Goal: Check status: Check status

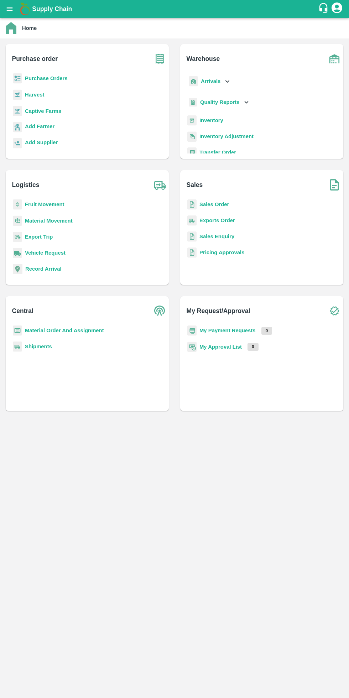
click at [219, 332] on b "My Payment Requests" at bounding box center [227, 331] width 56 height 6
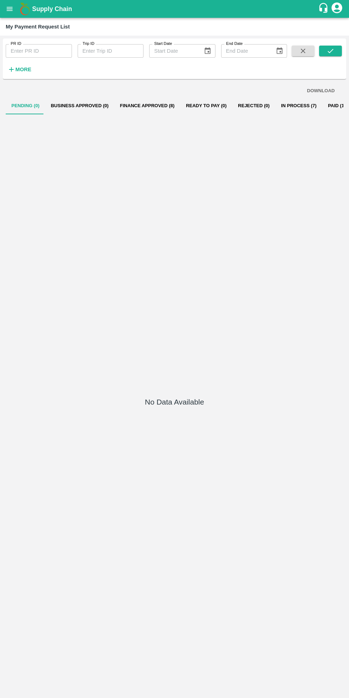
click at [150, 106] on button "Finance Approved (8)" at bounding box center [147, 105] width 66 height 17
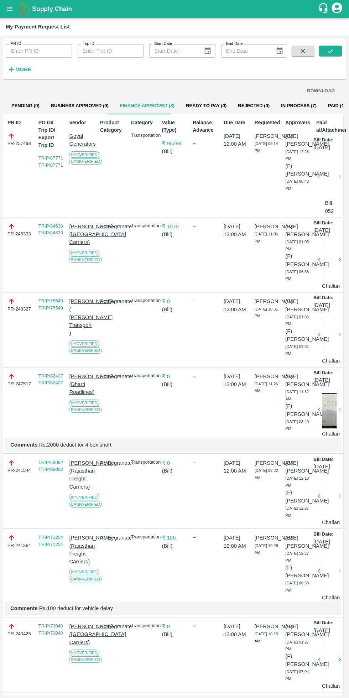
click at [11, 9] on icon "open drawer" at bounding box center [10, 9] width 6 height 4
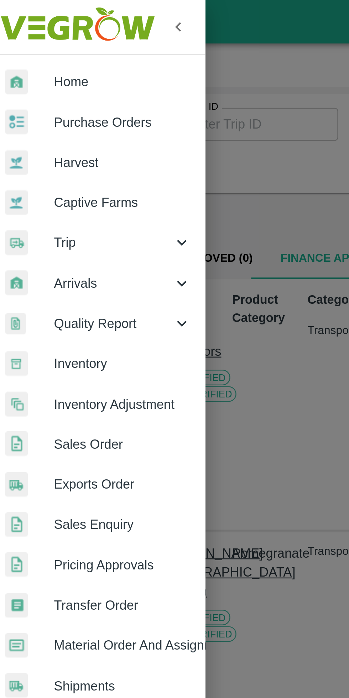
click at [30, 100] on span "Trip" at bounding box center [51, 99] width 48 height 8
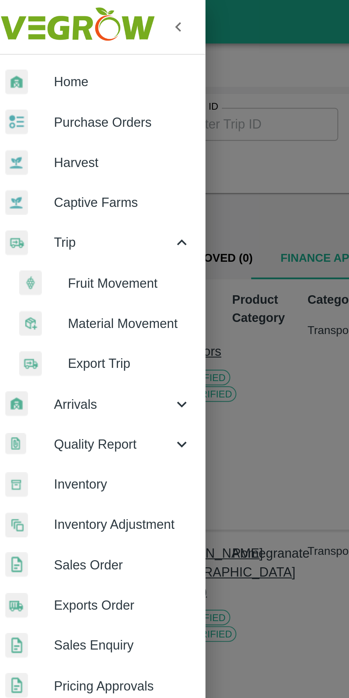
click at [52, 111] on li "Fruit Movement" at bounding box center [47, 116] width 83 height 16
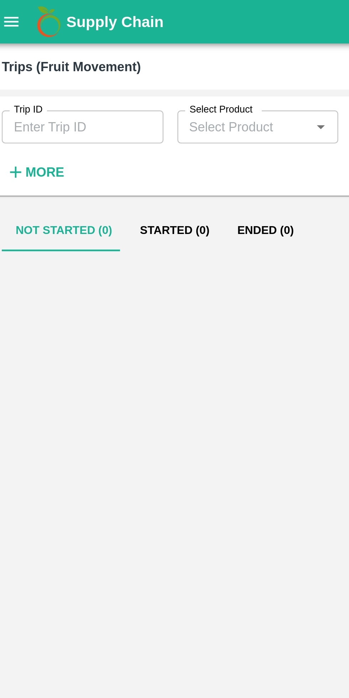
click at [41, 51] on input "Trip ID" at bounding box center [39, 52] width 66 height 14
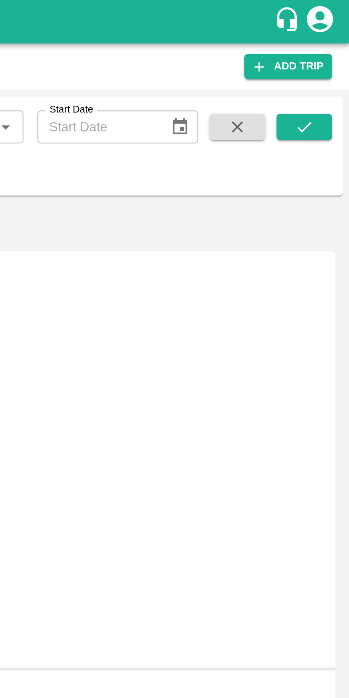
type input "89003"
click at [332, 49] on icon "submit" at bounding box center [331, 52] width 8 height 8
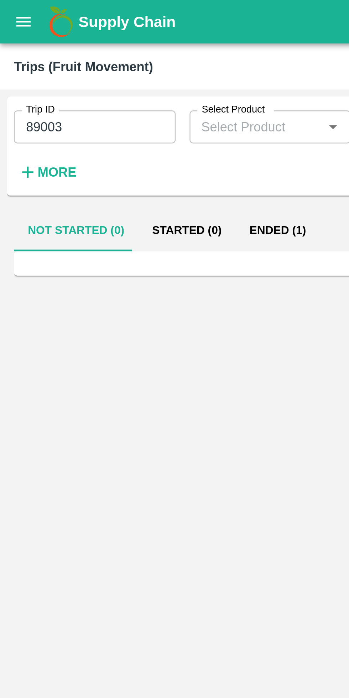
click at [109, 93] on button "Ended (1)" at bounding box center [113, 94] width 35 height 17
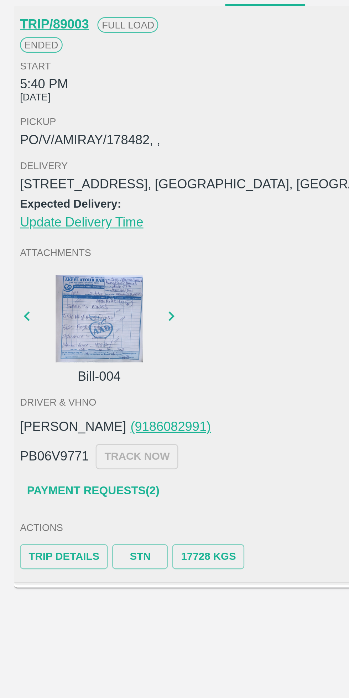
click at [37, 301] on link "Payment Requests( 2 )" at bounding box center [38, 302] width 60 height 12
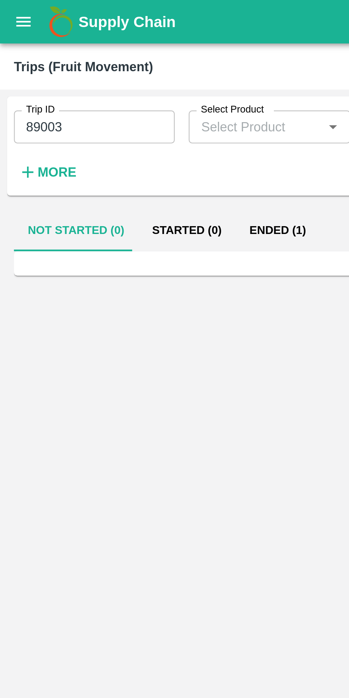
click at [113, 96] on button "Ended (1)" at bounding box center [113, 94] width 35 height 17
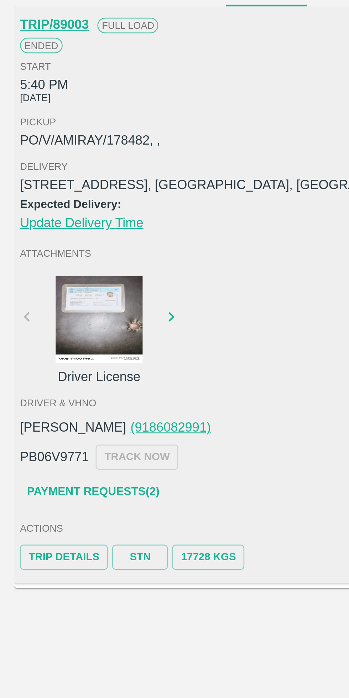
click at [57, 329] on link "STN" at bounding box center [57, 328] width 23 height 10
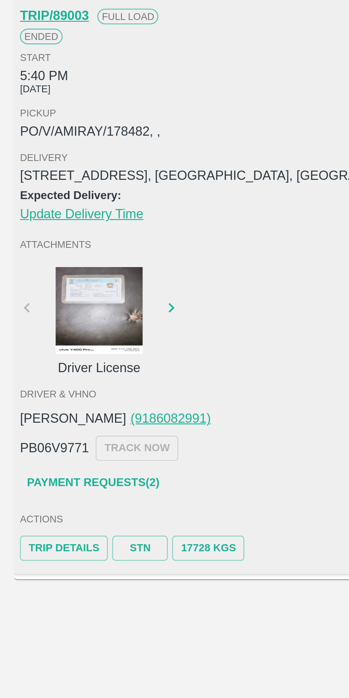
click at [54, 326] on link "STN" at bounding box center [57, 328] width 23 height 10
